Goal: Task Accomplishment & Management: Manage account settings

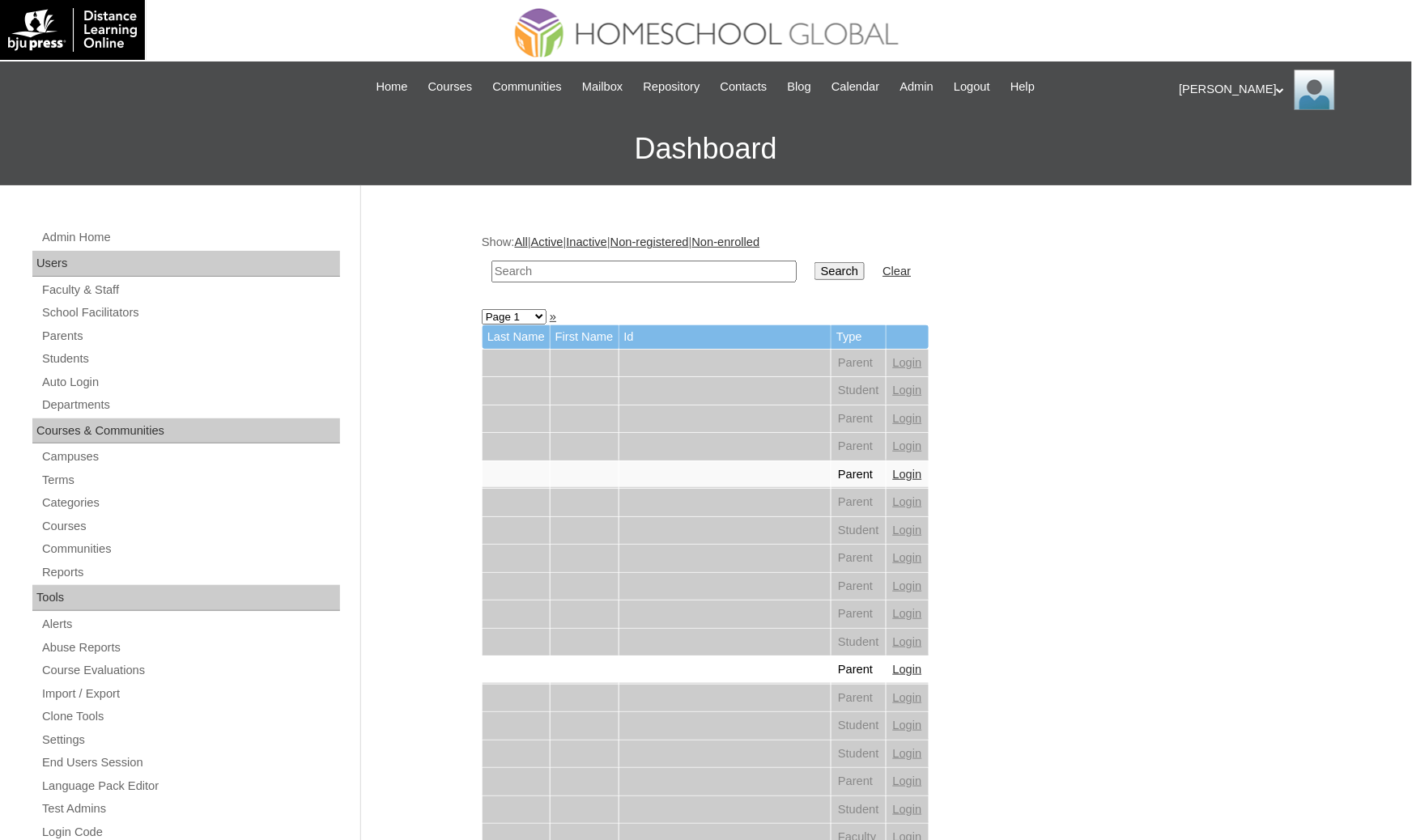
click at [591, 270] on input "text" at bounding box center [643, 271] width 305 height 21
paste input "MHS0123-TECHPH2023"
type input "MHS0123-TECHPH2023"
click at [814, 267] on input "Search" at bounding box center [840, 271] width 50 height 18
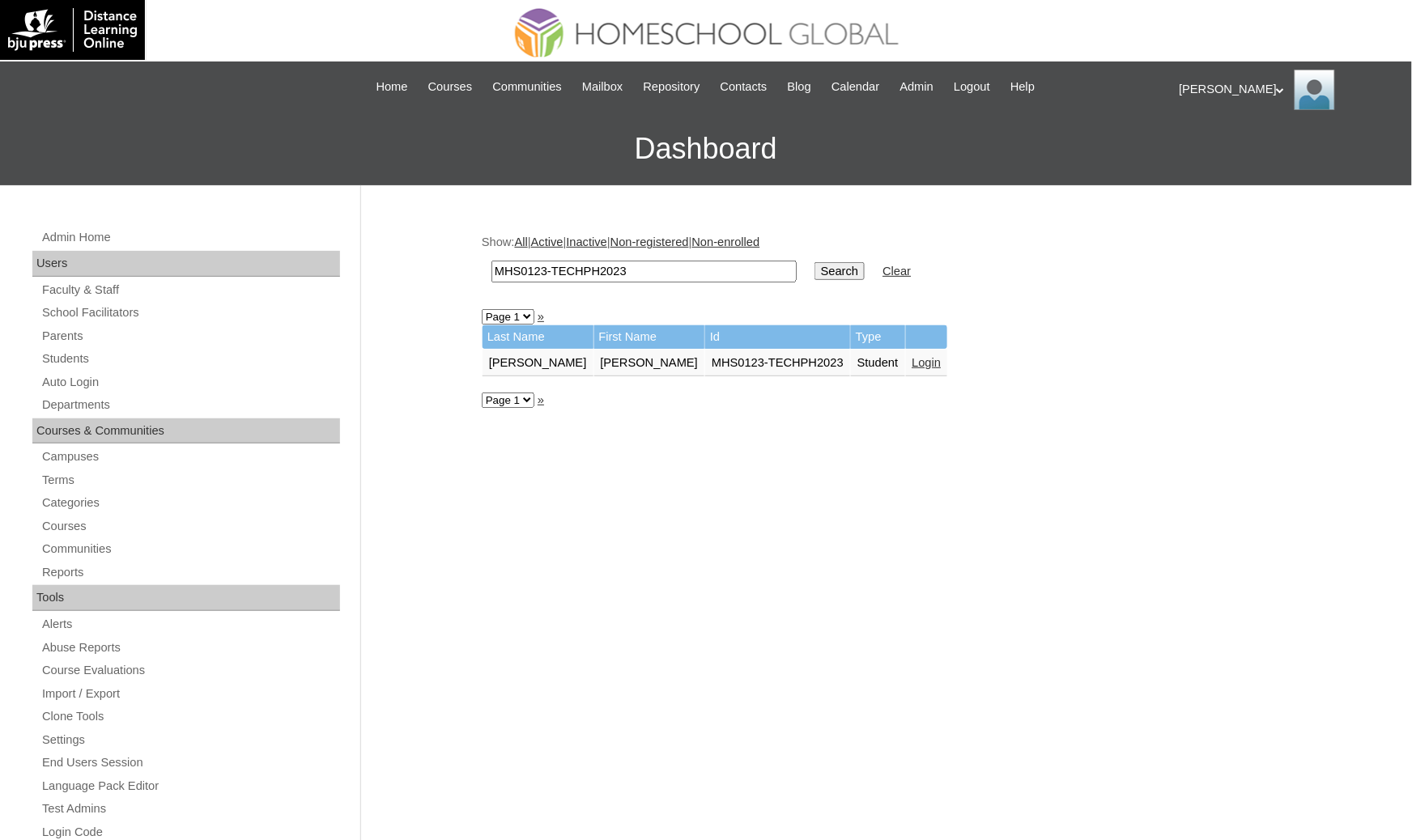
click at [912, 357] on link "Login" at bounding box center [926, 363] width 29 height 13
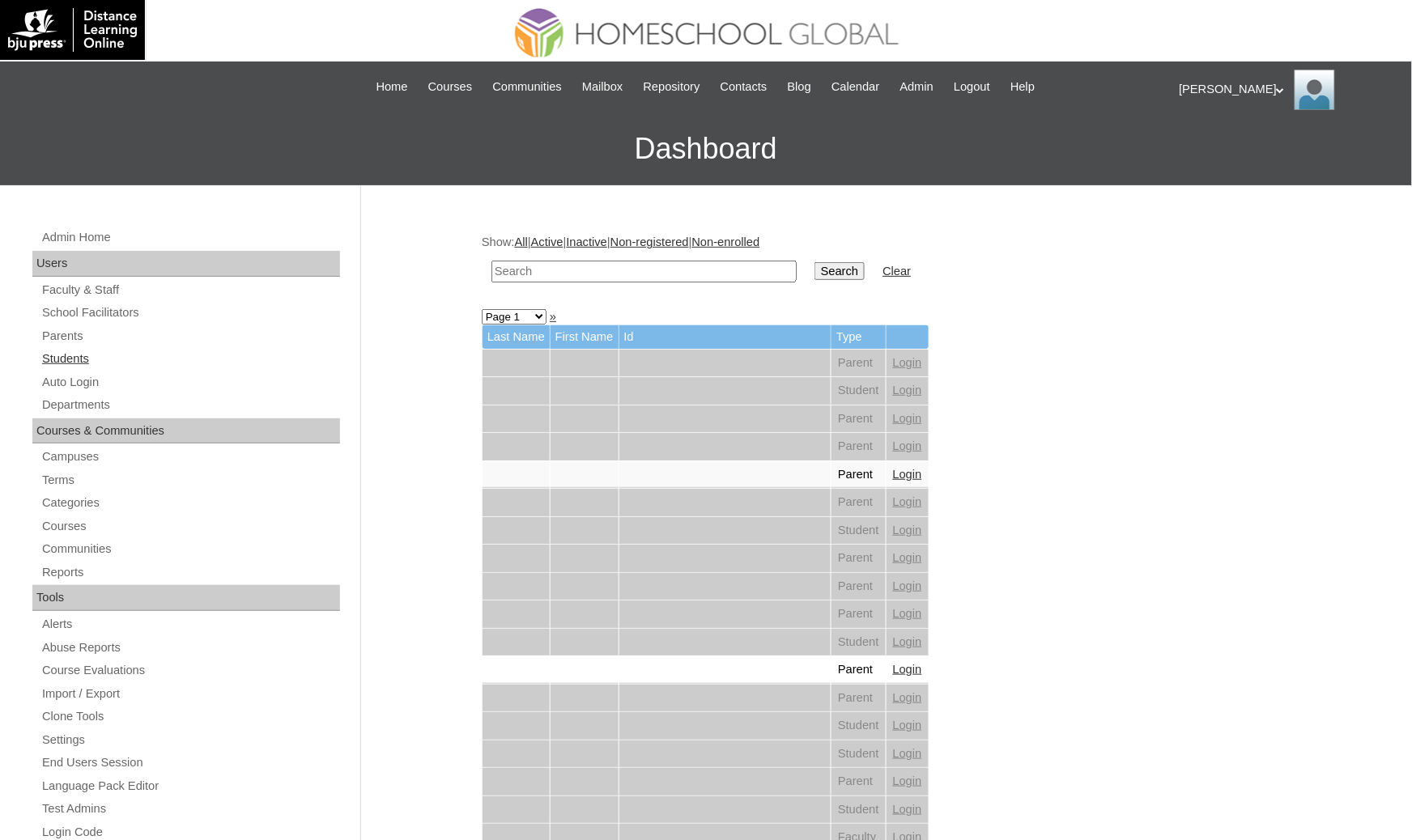
click at [74, 358] on link "Students" at bounding box center [190, 359] width 300 height 21
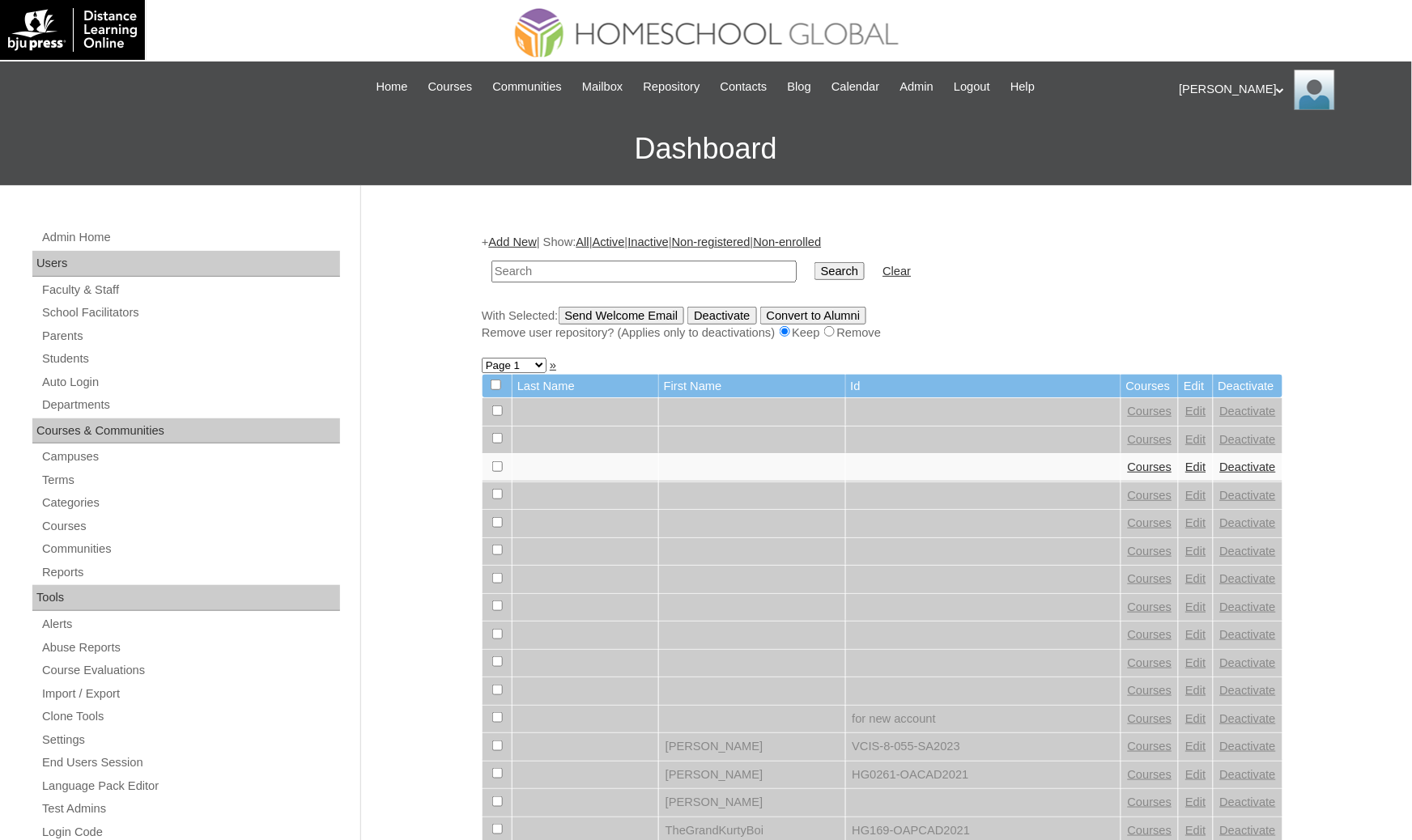
click at [586, 270] on input "text" at bounding box center [643, 271] width 305 height 21
type input "MHS0123-TECHPH2023"
click at [814, 262] on input "Search" at bounding box center [840, 271] width 50 height 18
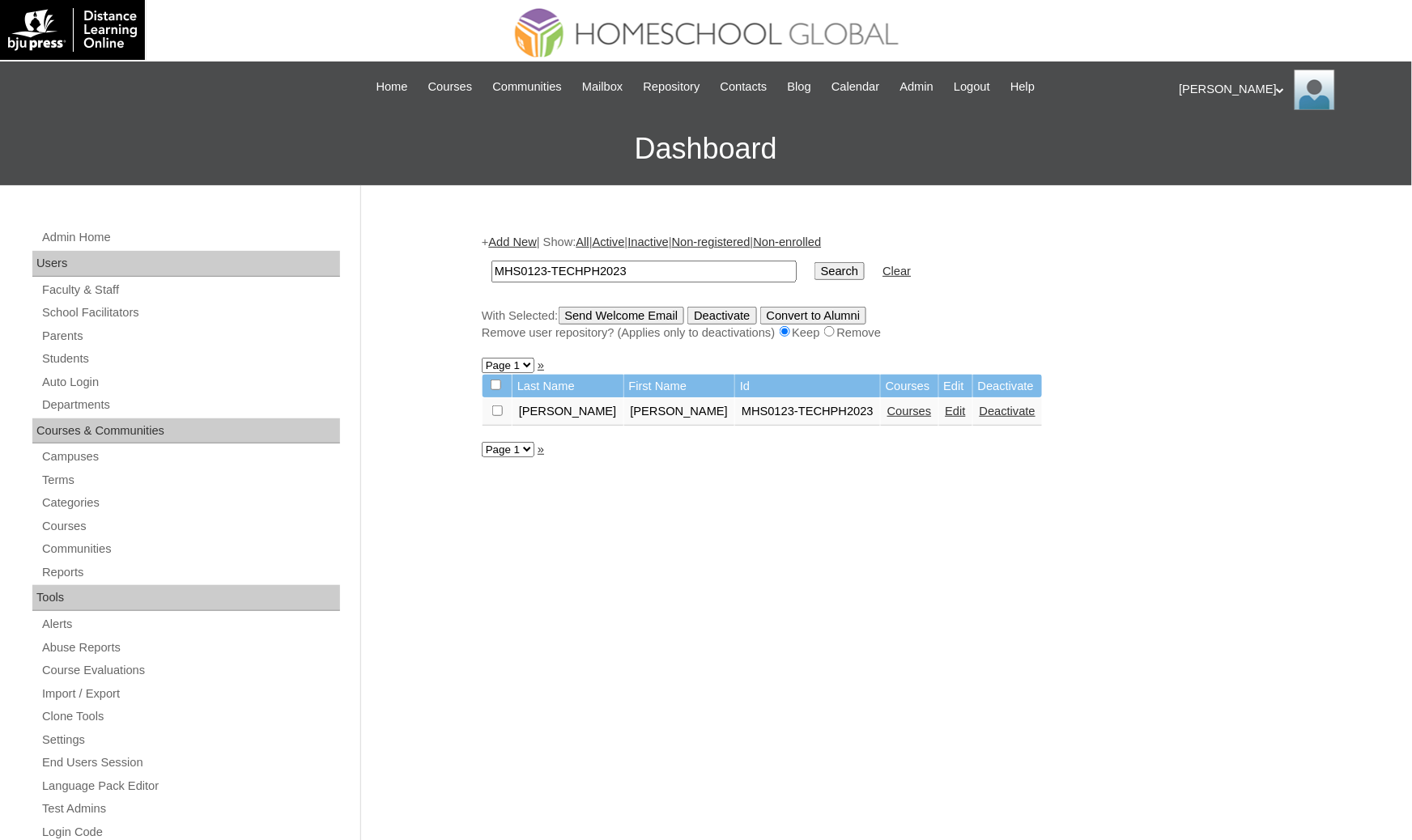
click at [939, 414] on td "Edit" at bounding box center [956, 412] width 34 height 27
click at [946, 406] on link "Edit" at bounding box center [956, 412] width 21 height 13
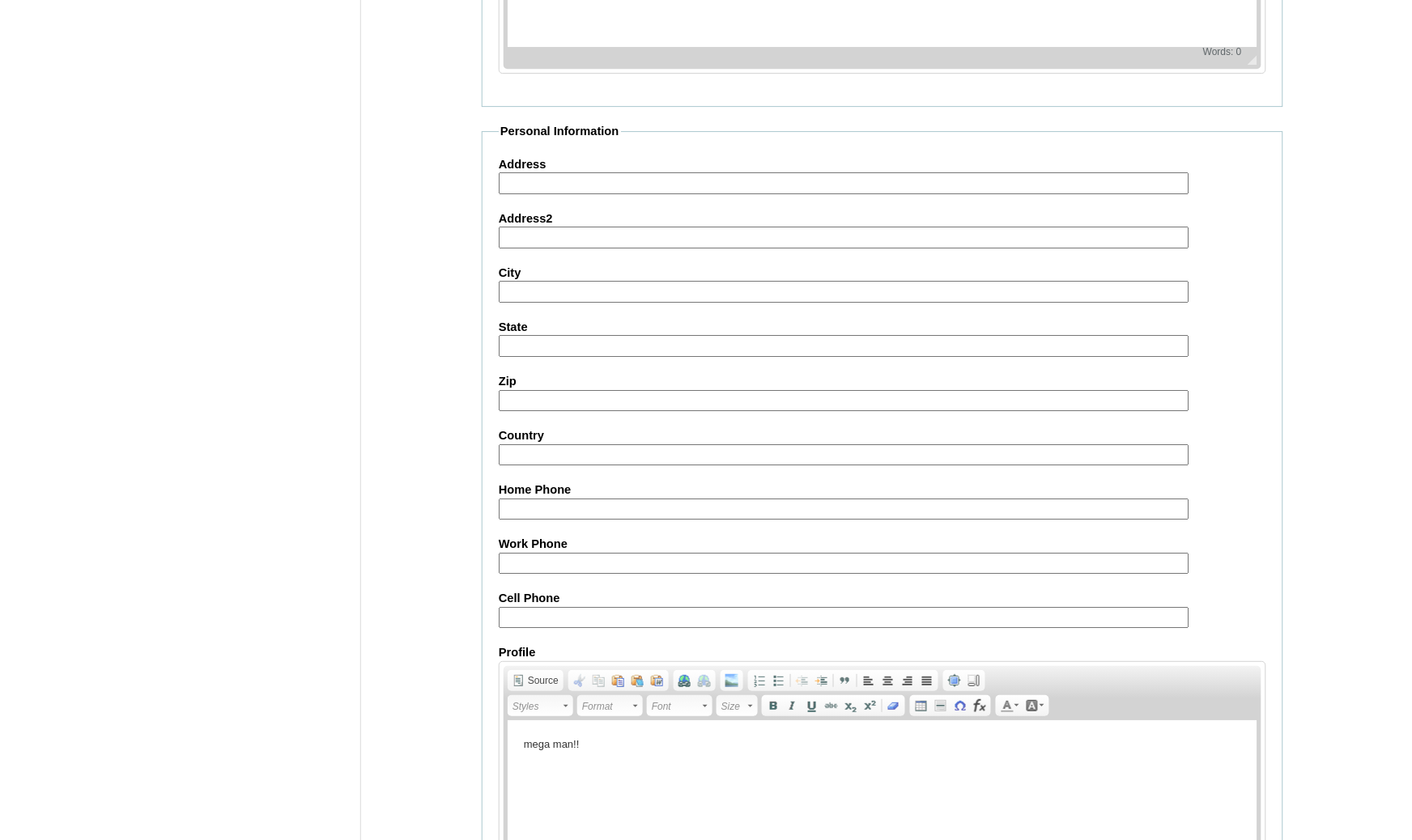
scroll to position [1582, 0]
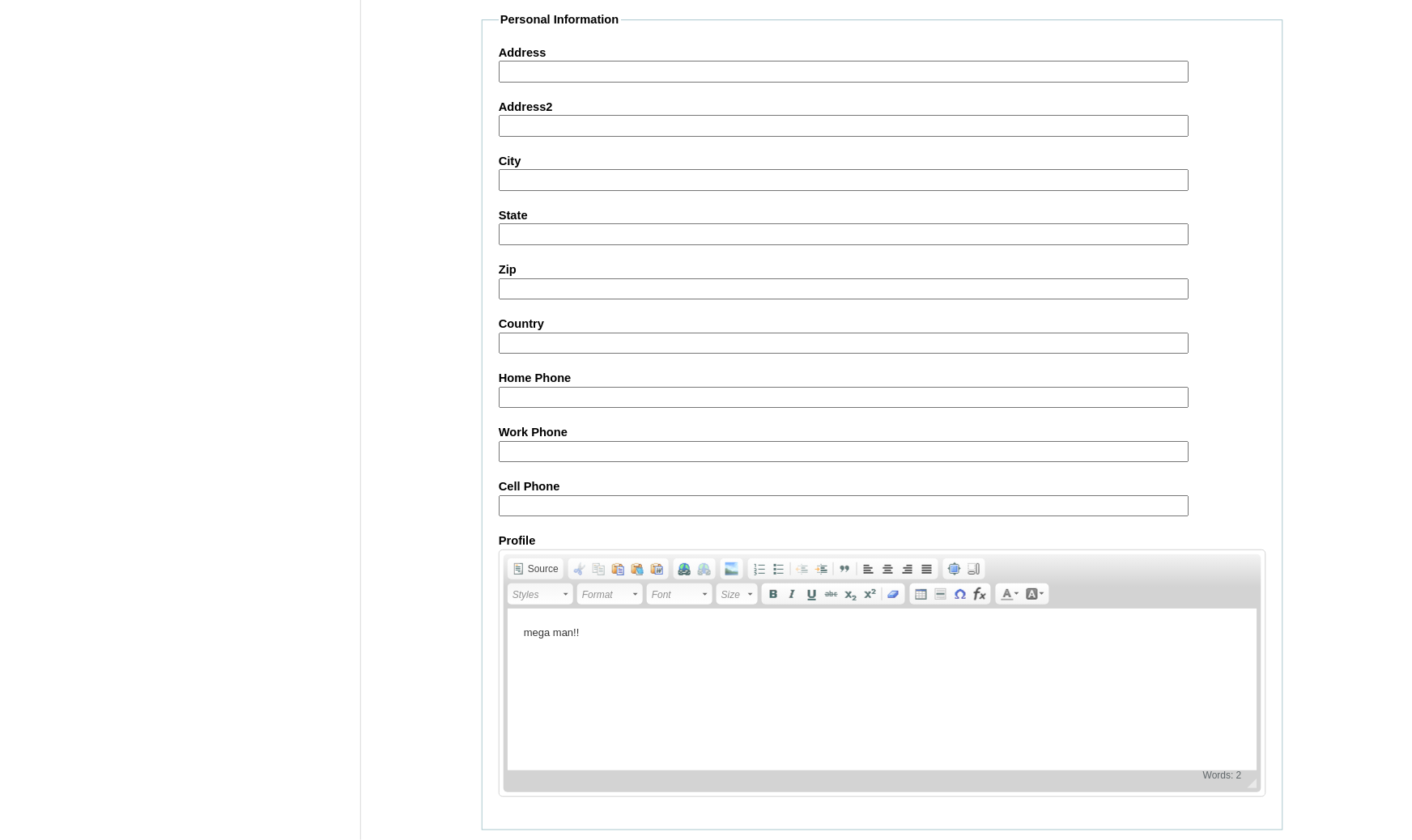
click at [509, 847] on input "Submit" at bounding box center [507, 855] width 50 height 18
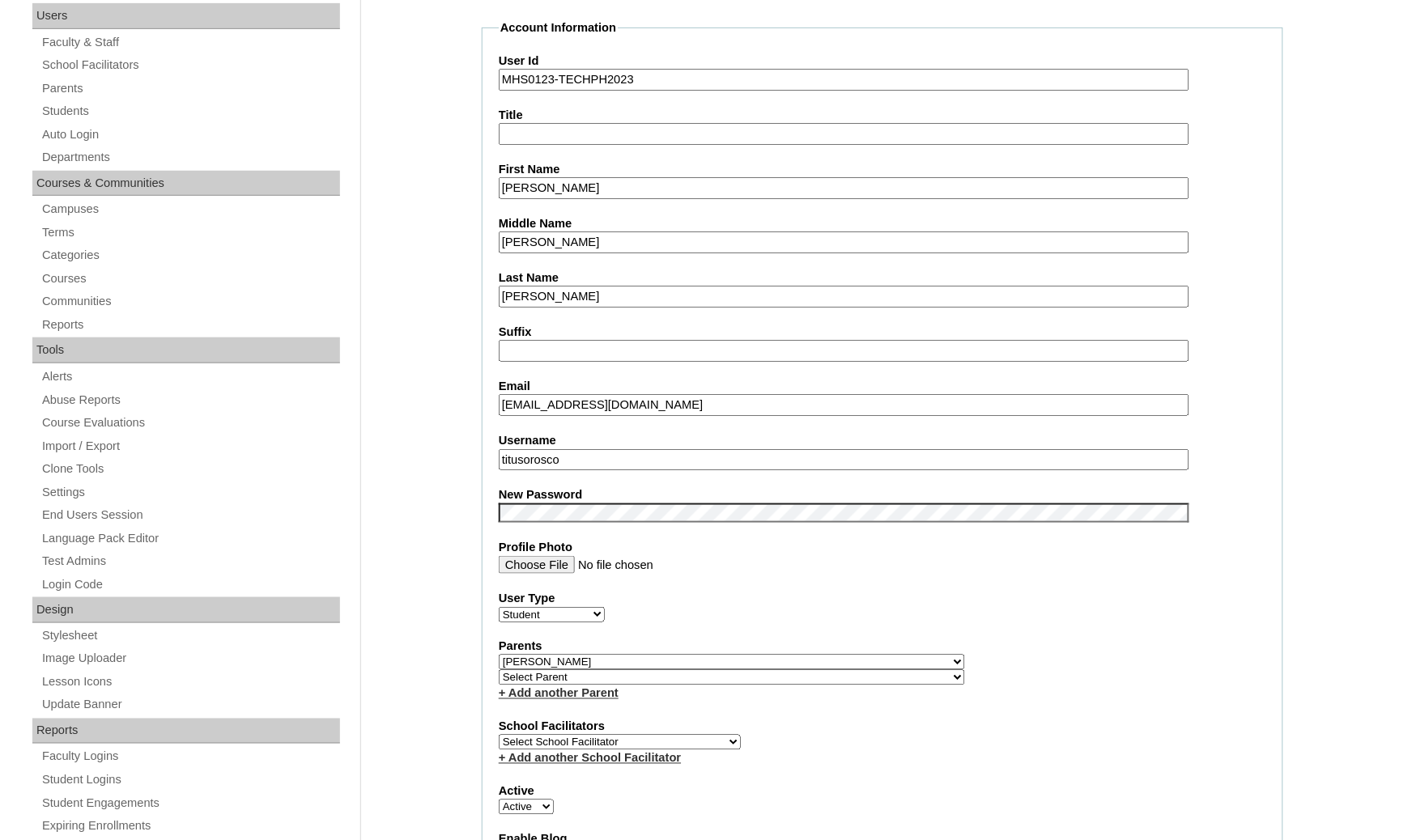
scroll to position [0, 0]
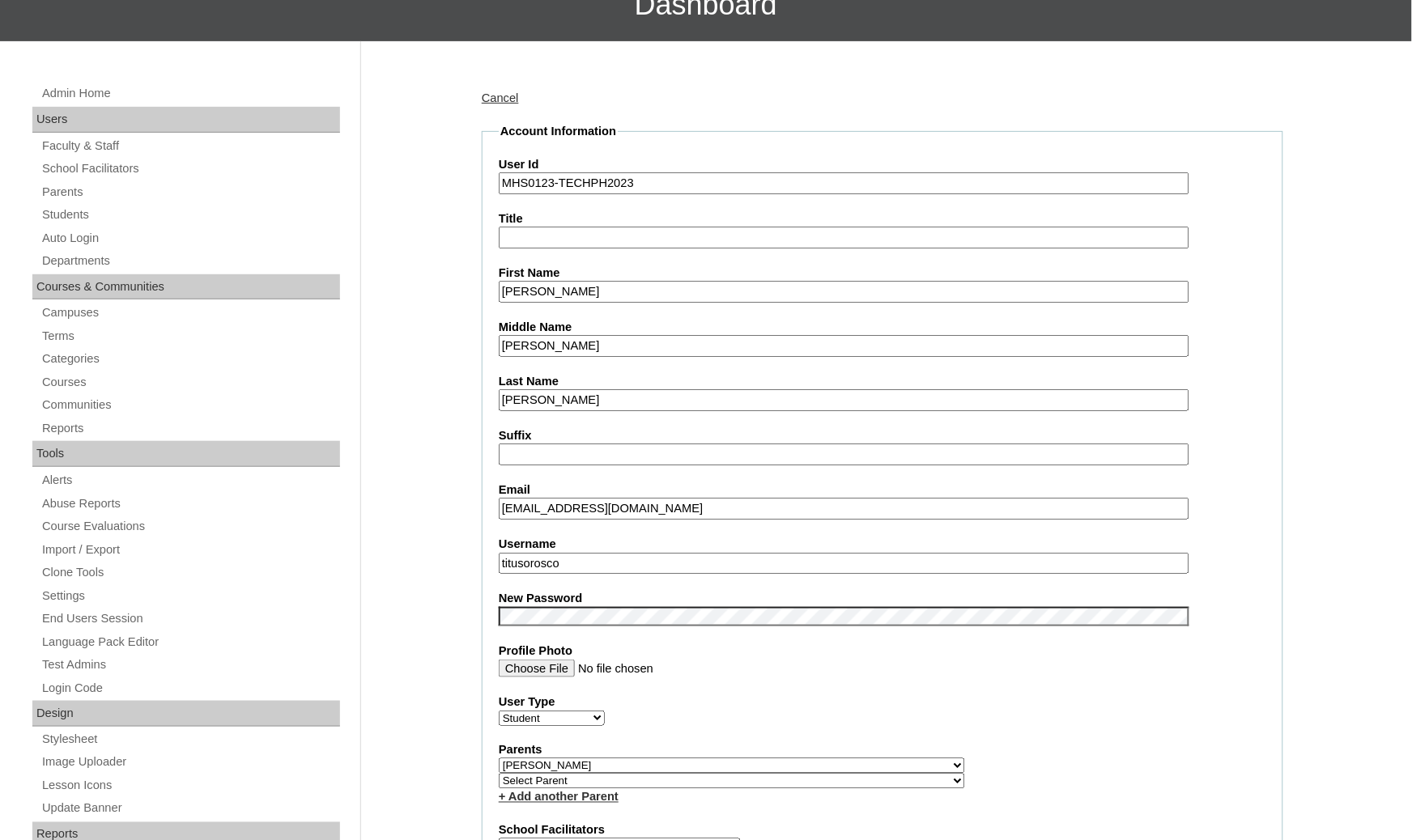
scroll to position [363, 0]
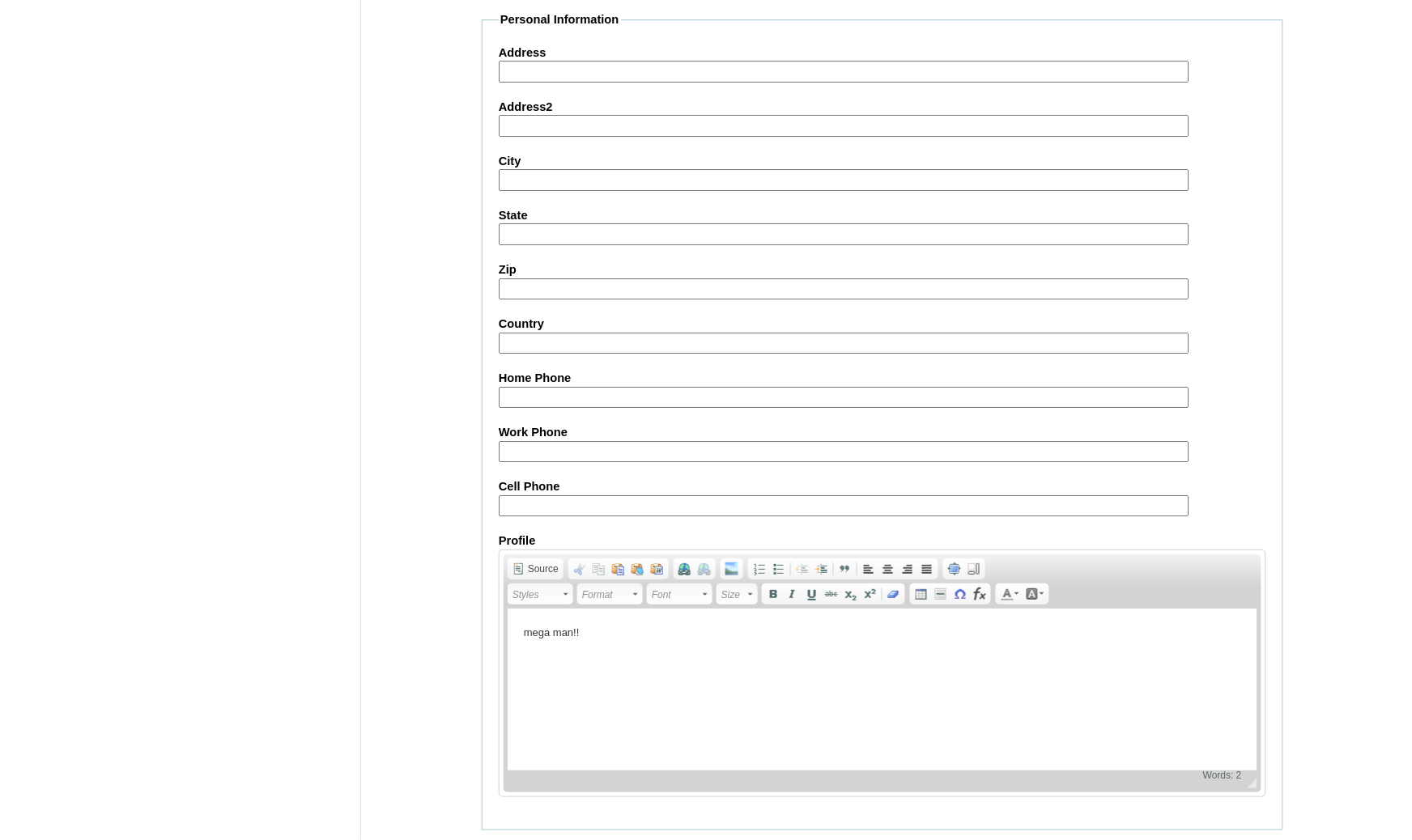
click at [490, 847] on input "Submit" at bounding box center [507, 855] width 50 height 18
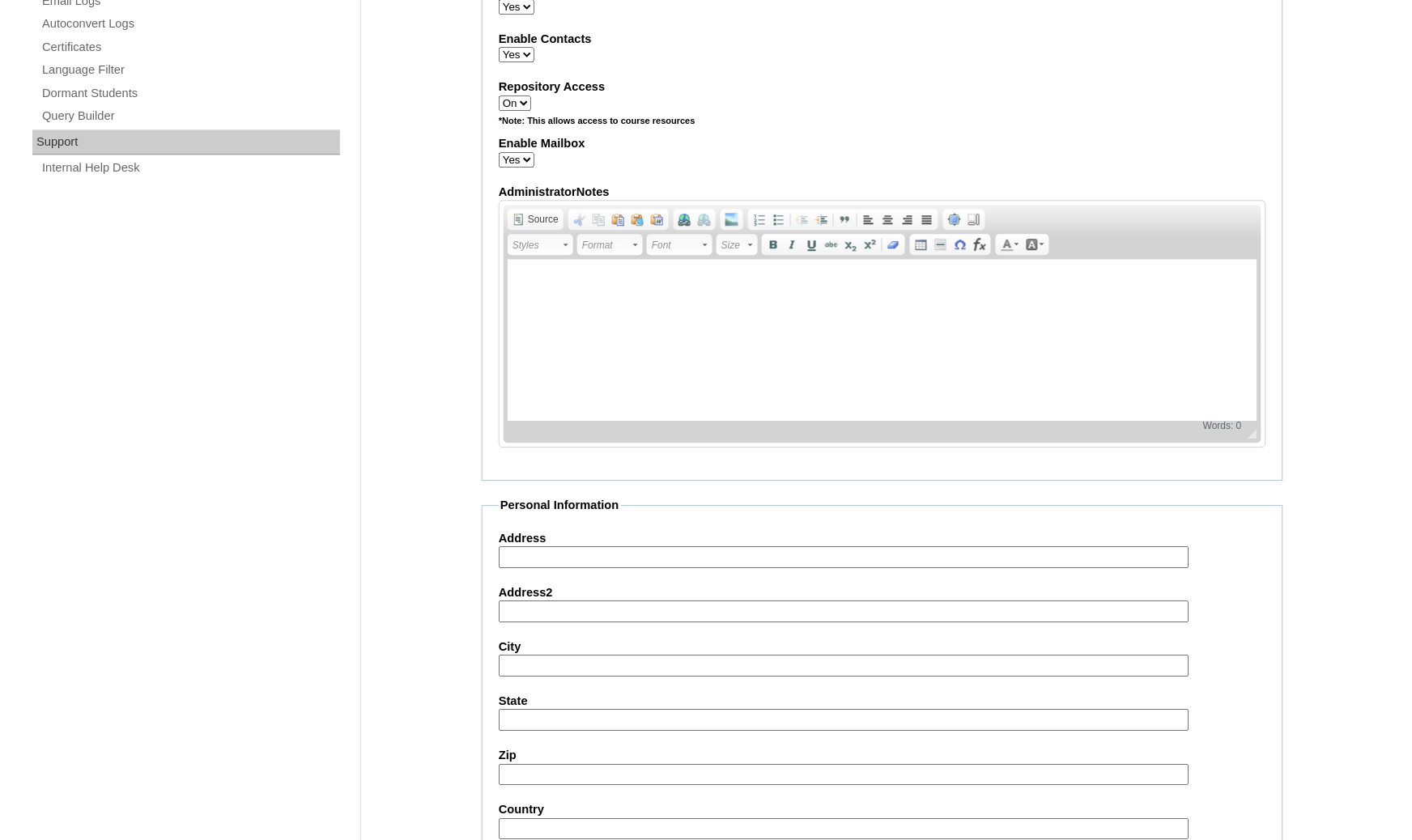
scroll to position [491, 0]
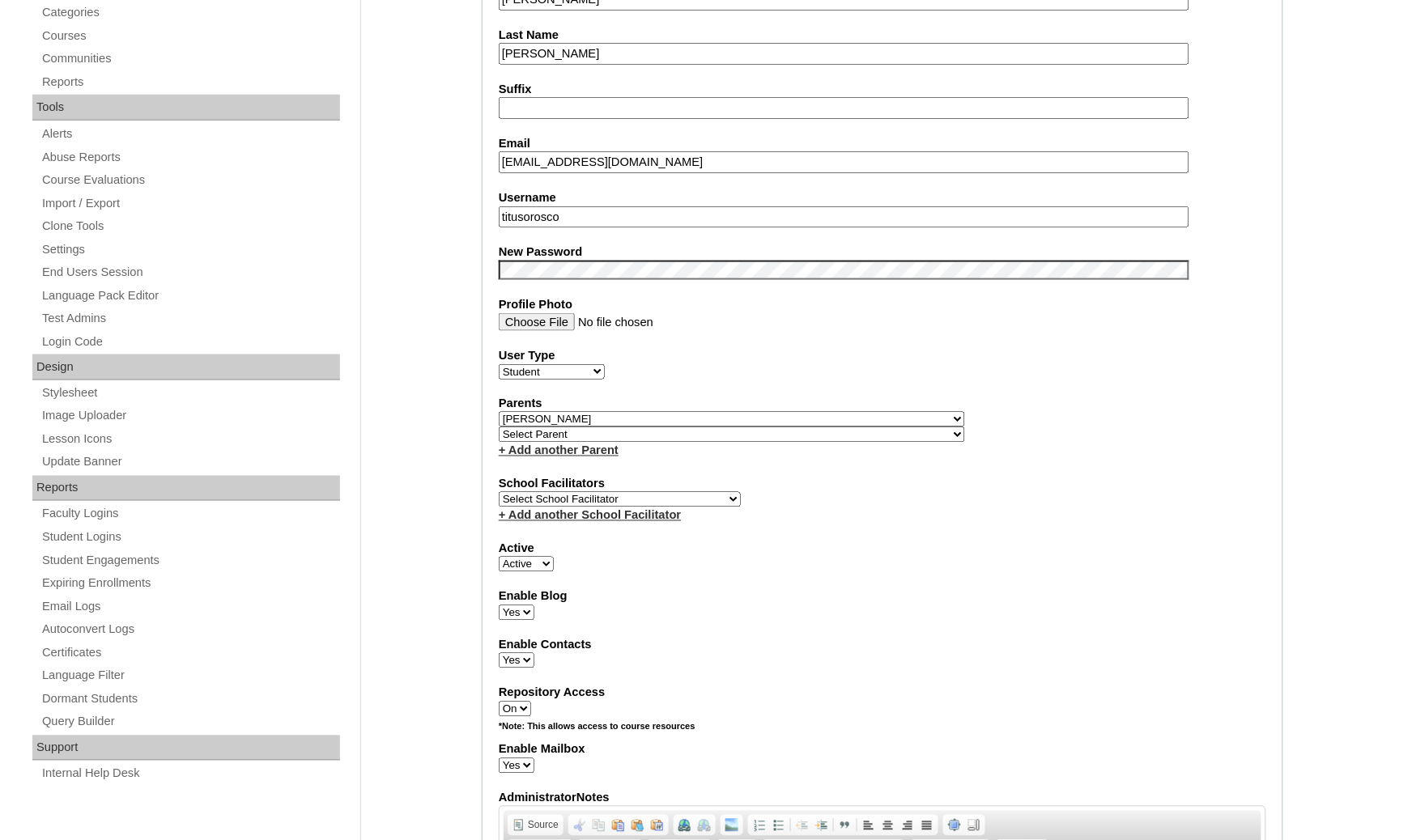
click at [1266, 740] on fieldset "Account Information User Id MHS0123-TECHPH2023 Title First Name [PERSON_NAME] M…" at bounding box center [882, 432] width 802 height 1310
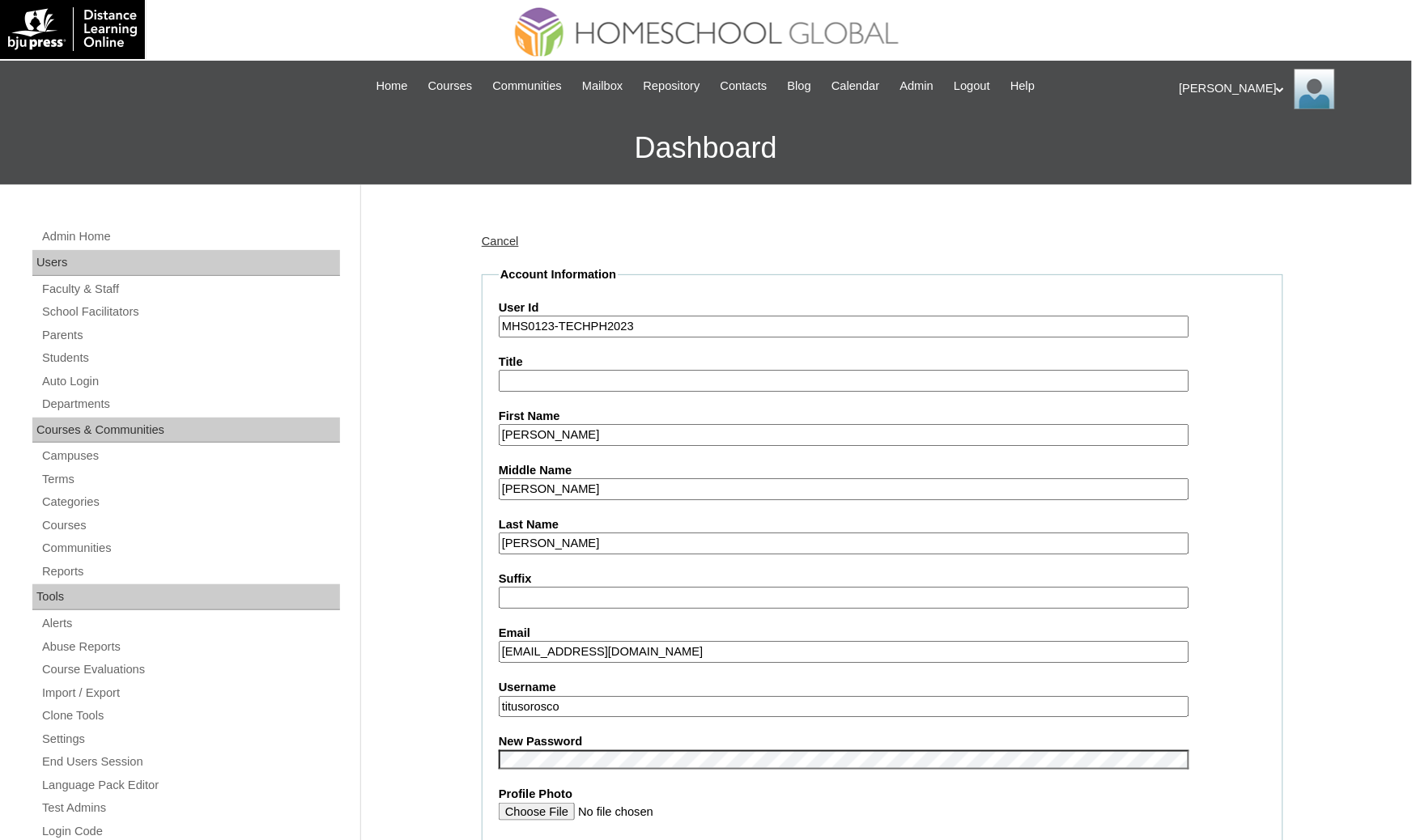
scroll to position [0, 0]
